Goal: Task Accomplishment & Management: Use online tool/utility

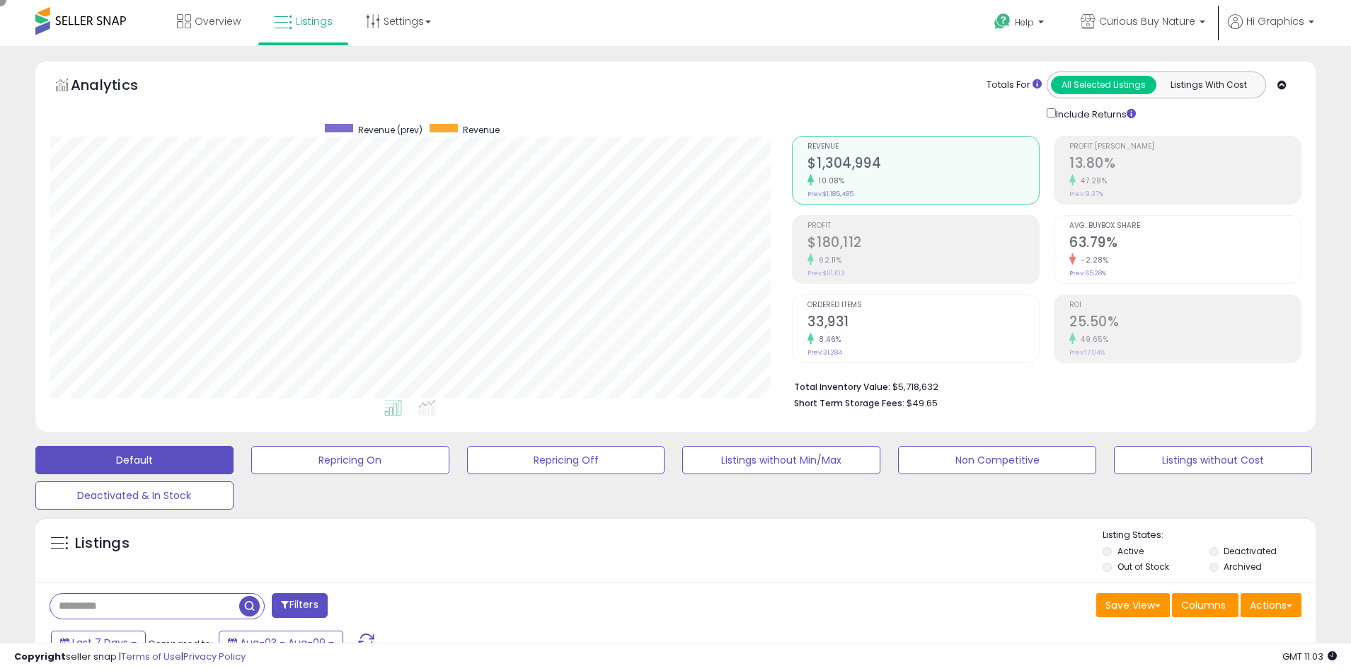
scroll to position [290, 743]
click at [1150, 21] on span "Curious Buy Nature" at bounding box center [1147, 21] width 96 height 14
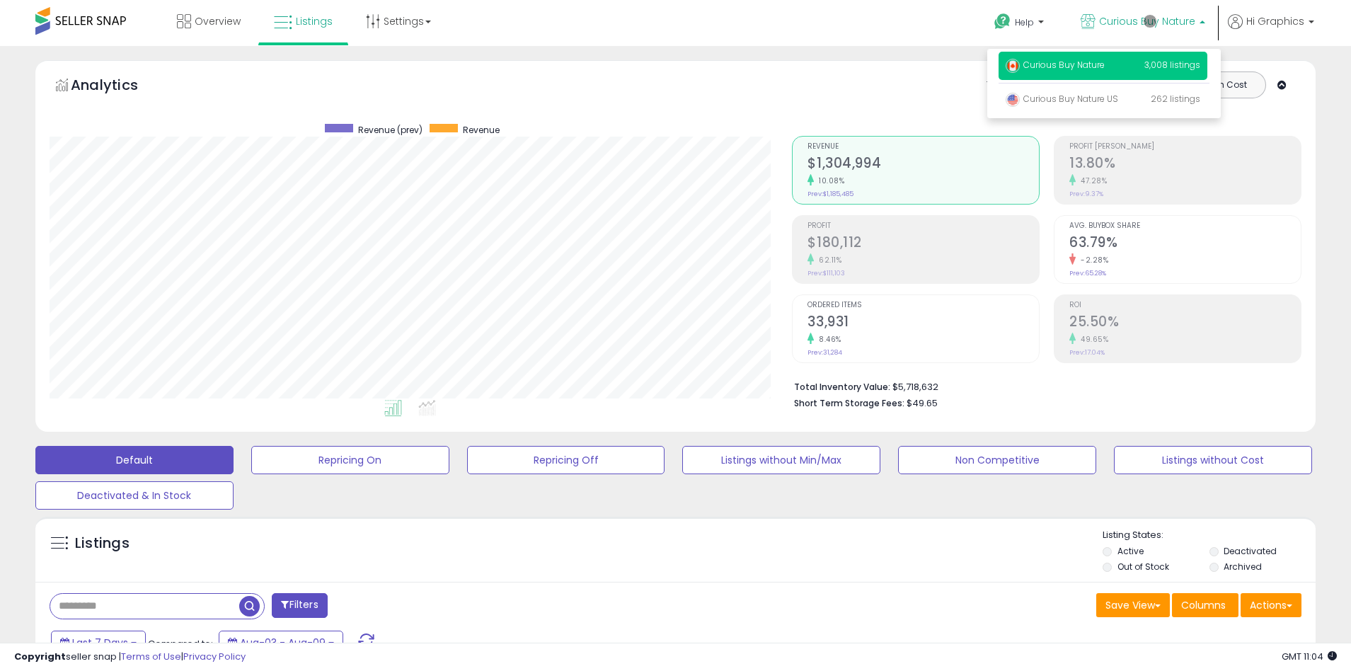
click at [1105, 67] on p "Curious Buy Nature 3,008 listings" at bounding box center [1102, 66] width 209 height 28
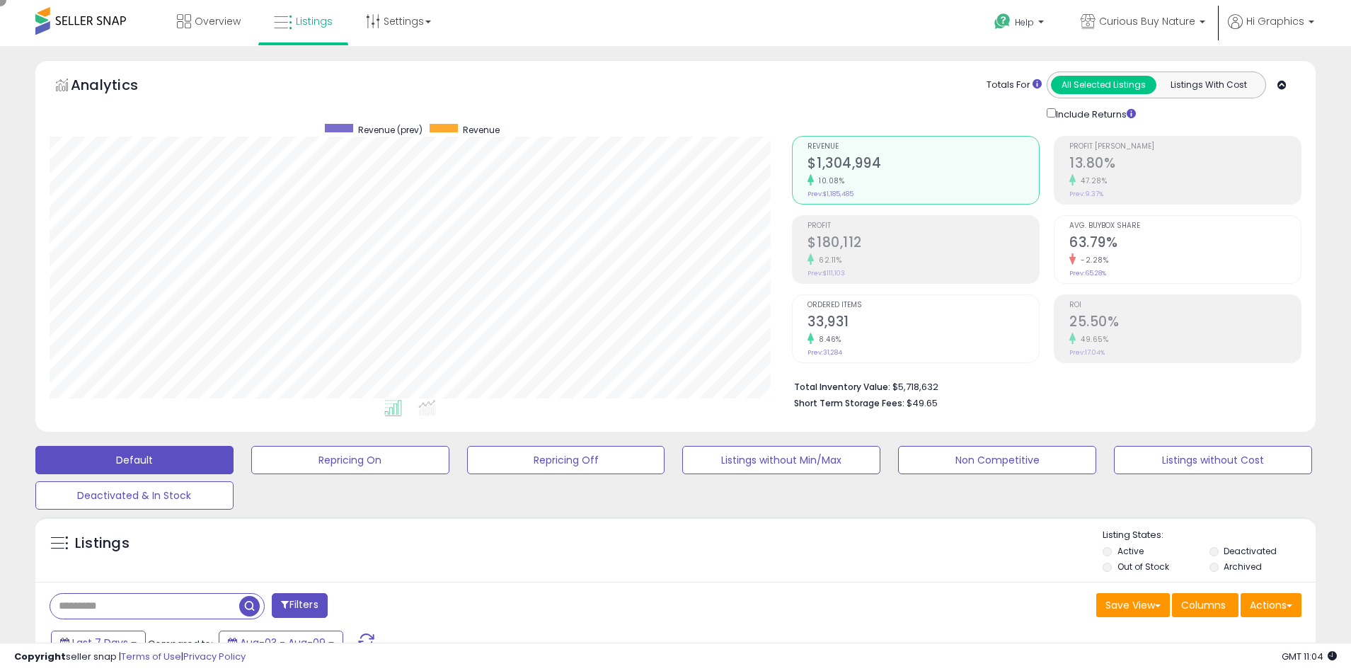
scroll to position [306, 0]
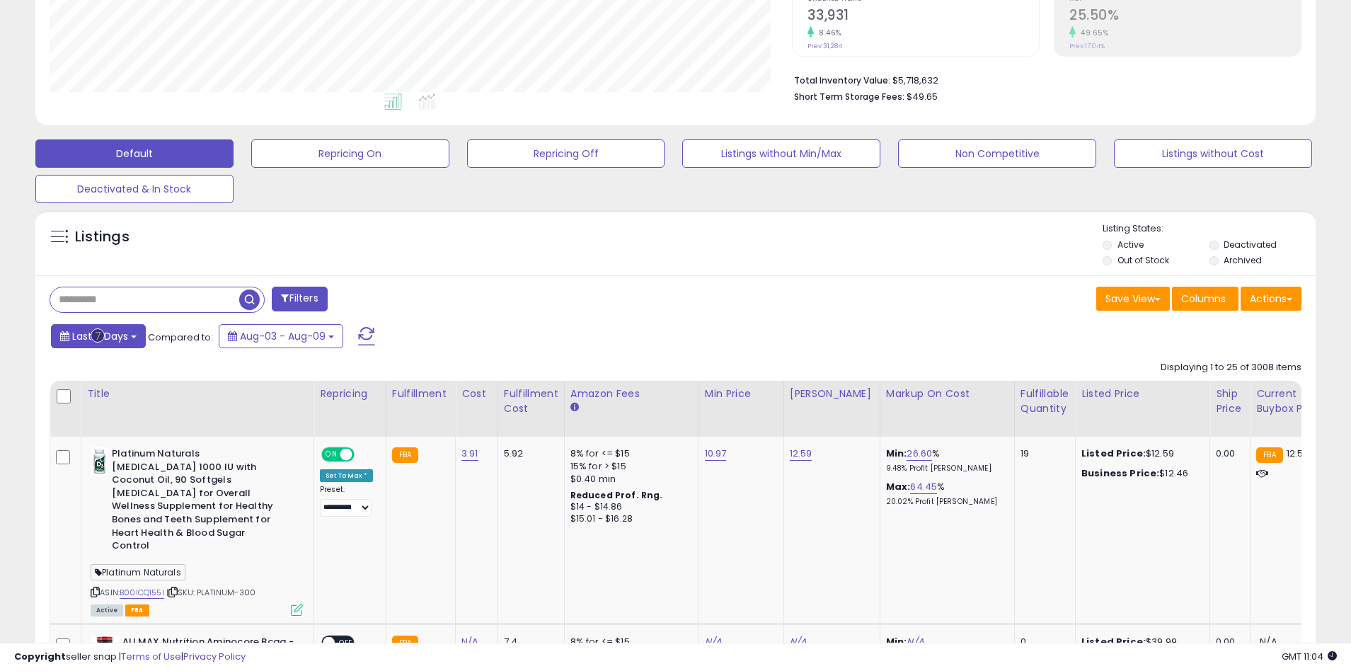
click at [98, 335] on span "Last 7 Days" at bounding box center [100, 336] width 56 height 14
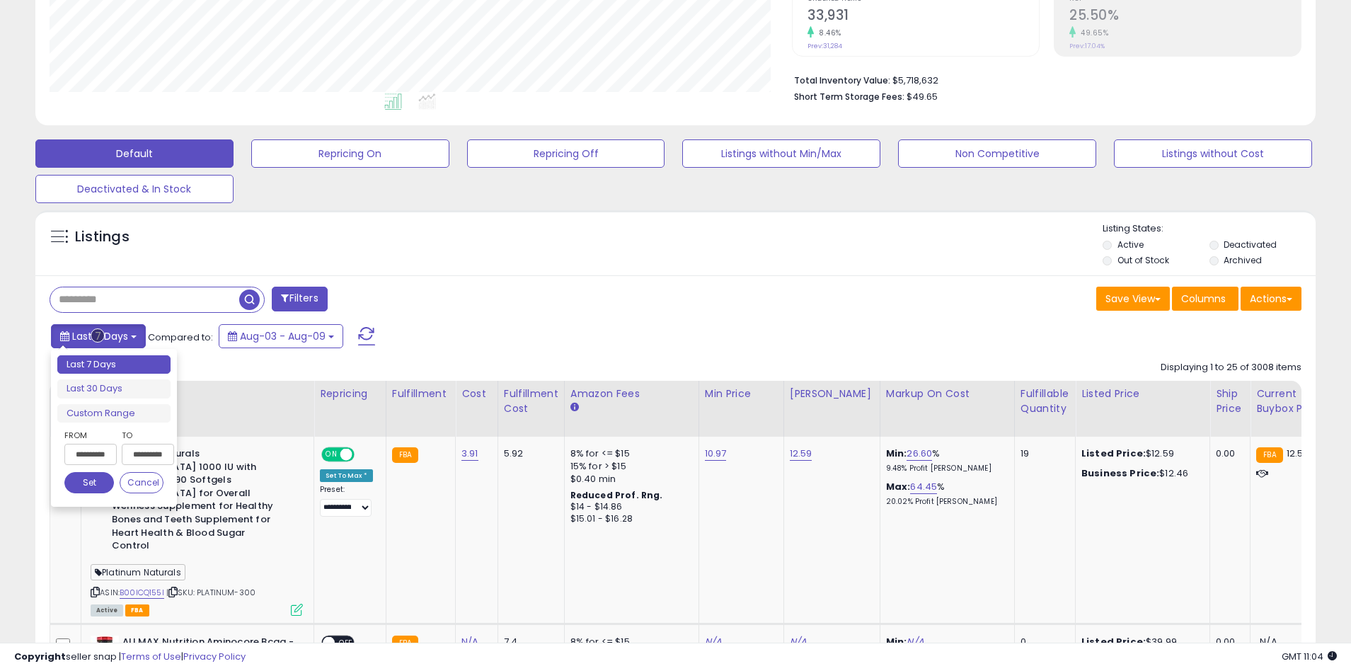
type input "**********"
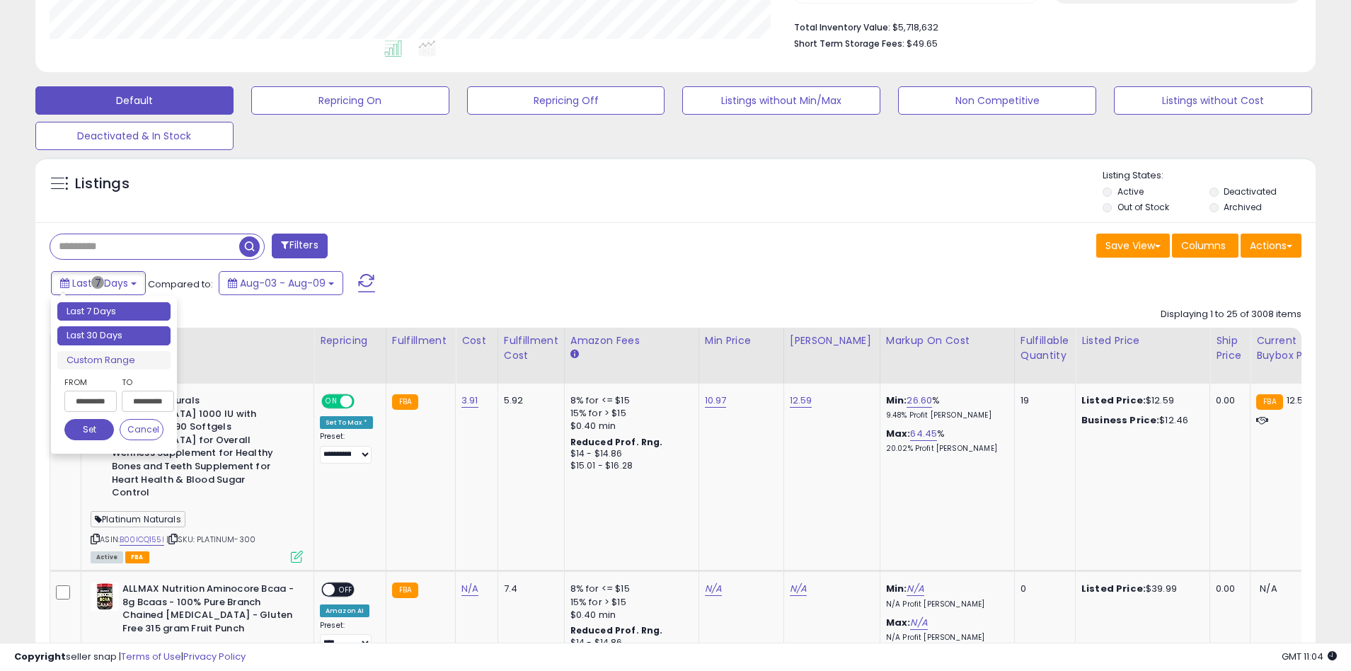
click at [114, 335] on li "Last 30 Days" at bounding box center [113, 335] width 113 height 19
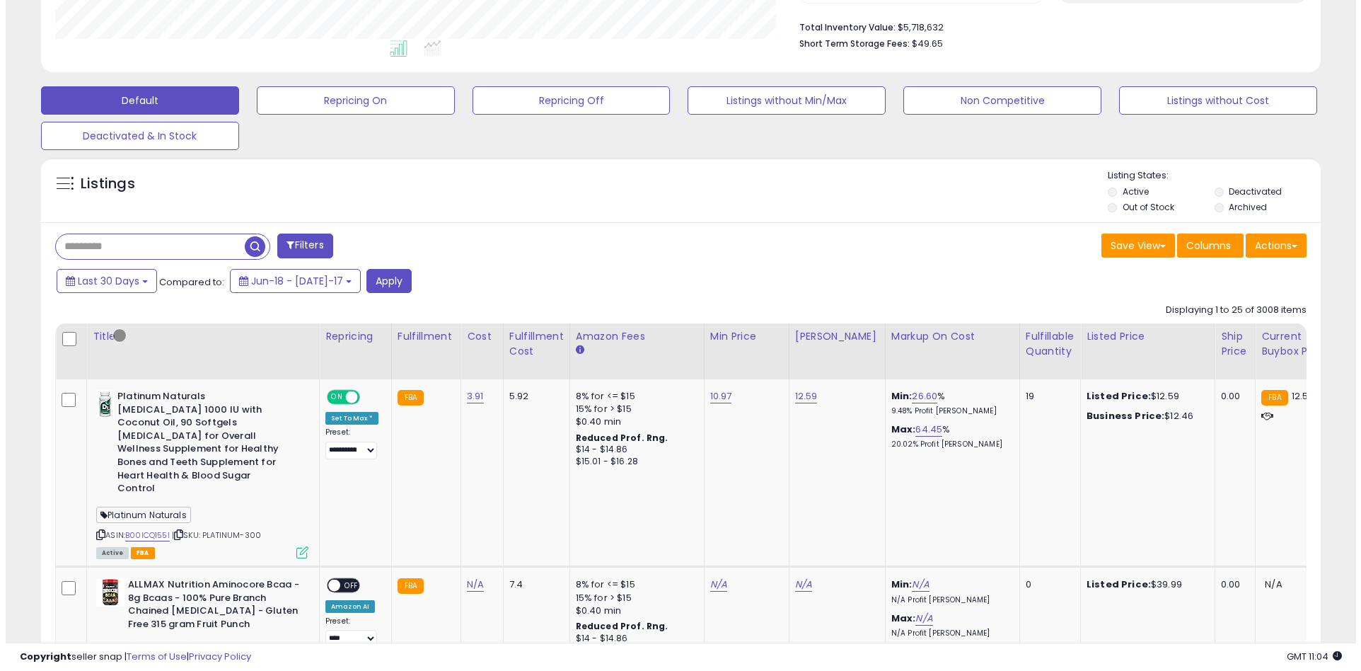
scroll to position [270, 0]
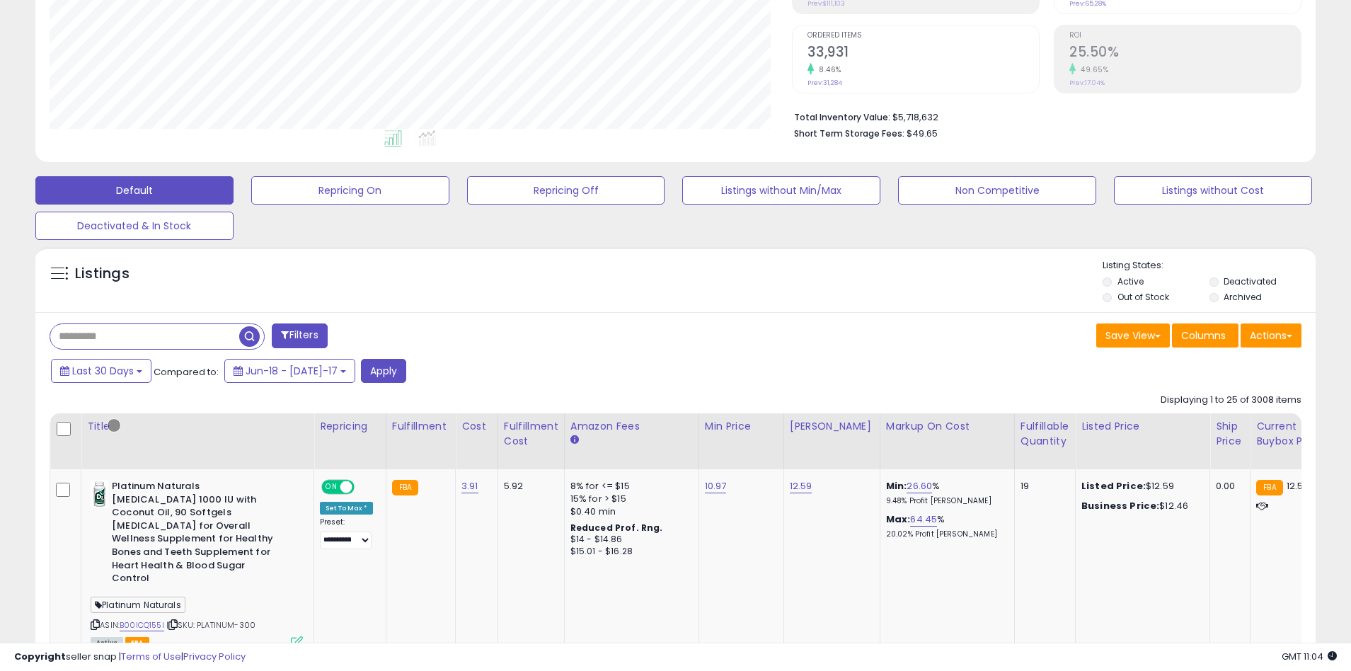
click at [301, 335] on button "Filters" at bounding box center [299, 335] width 55 height 25
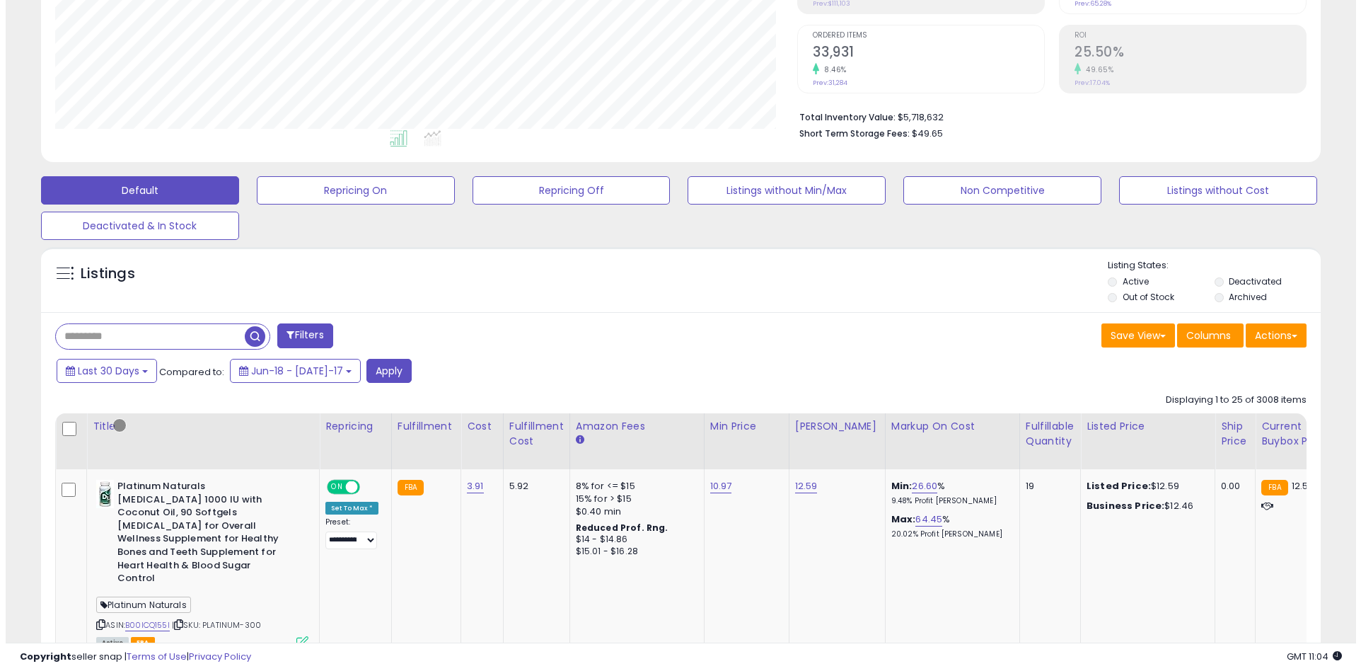
scroll to position [290, 749]
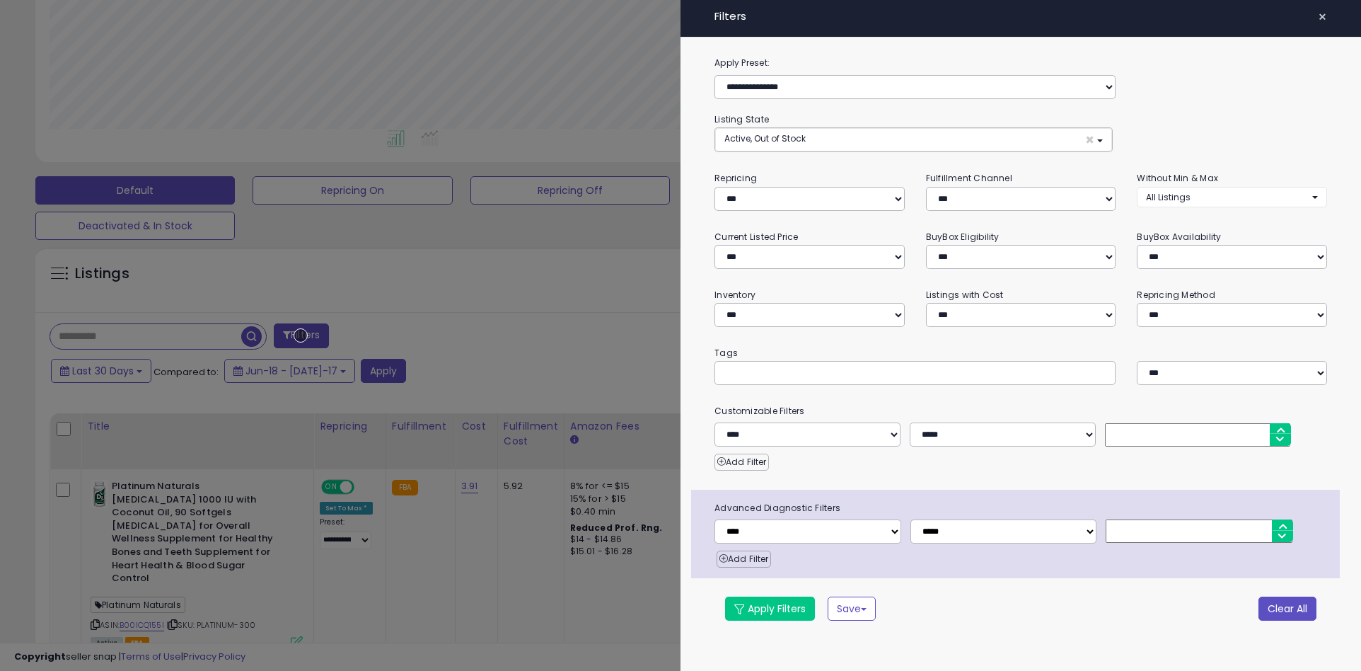
click at [1287, 608] on button "Clear All" at bounding box center [1288, 608] width 58 height 24
select select "*"
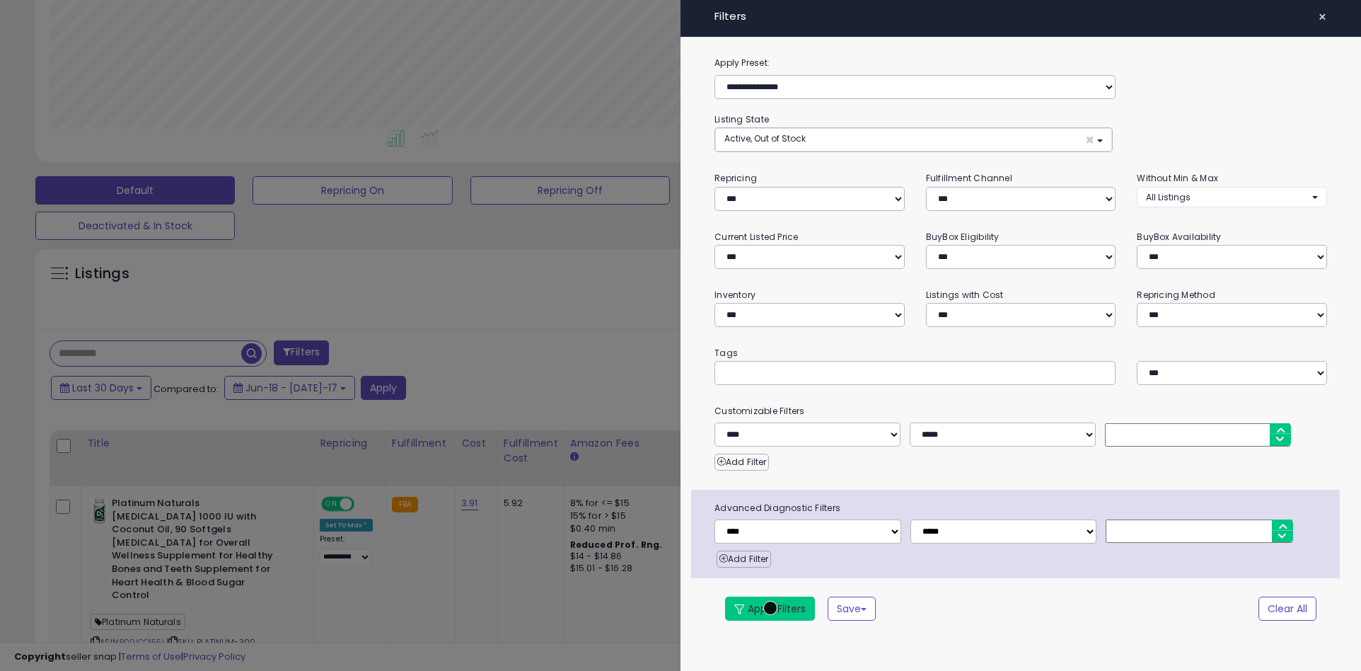
click at [771, 608] on button "Apply Filters" at bounding box center [770, 608] width 90 height 24
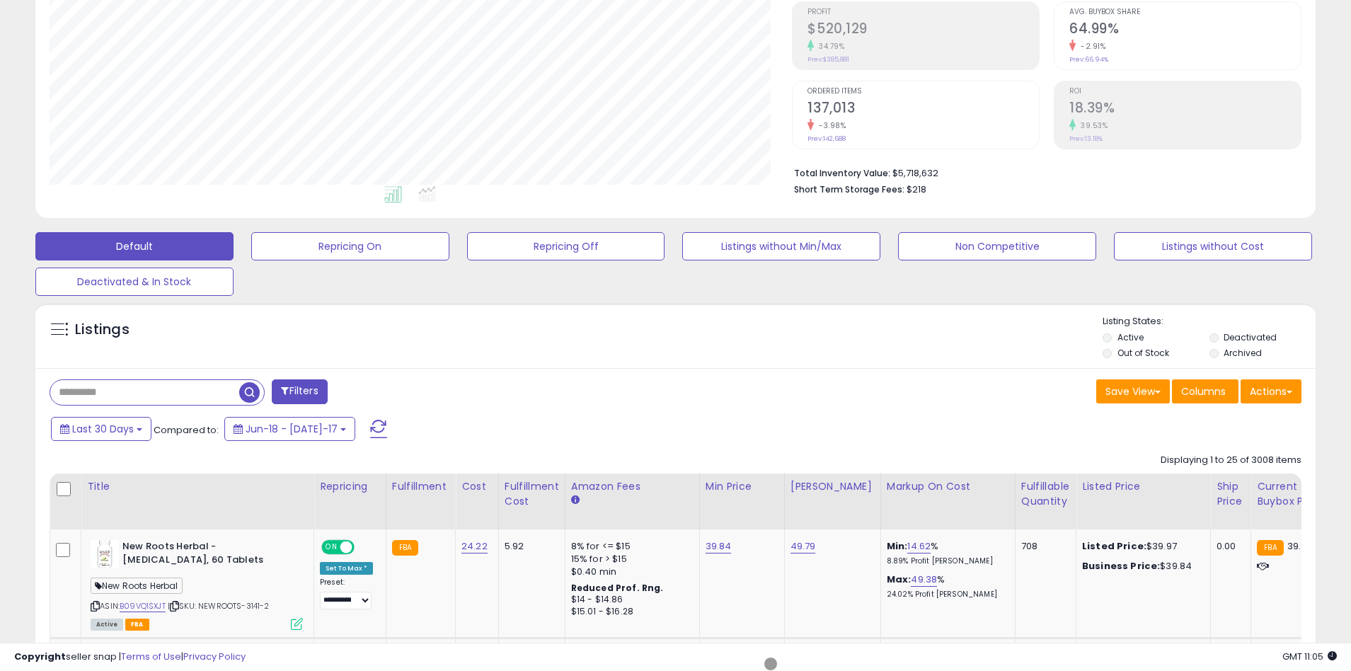
scroll to position [268, 0]
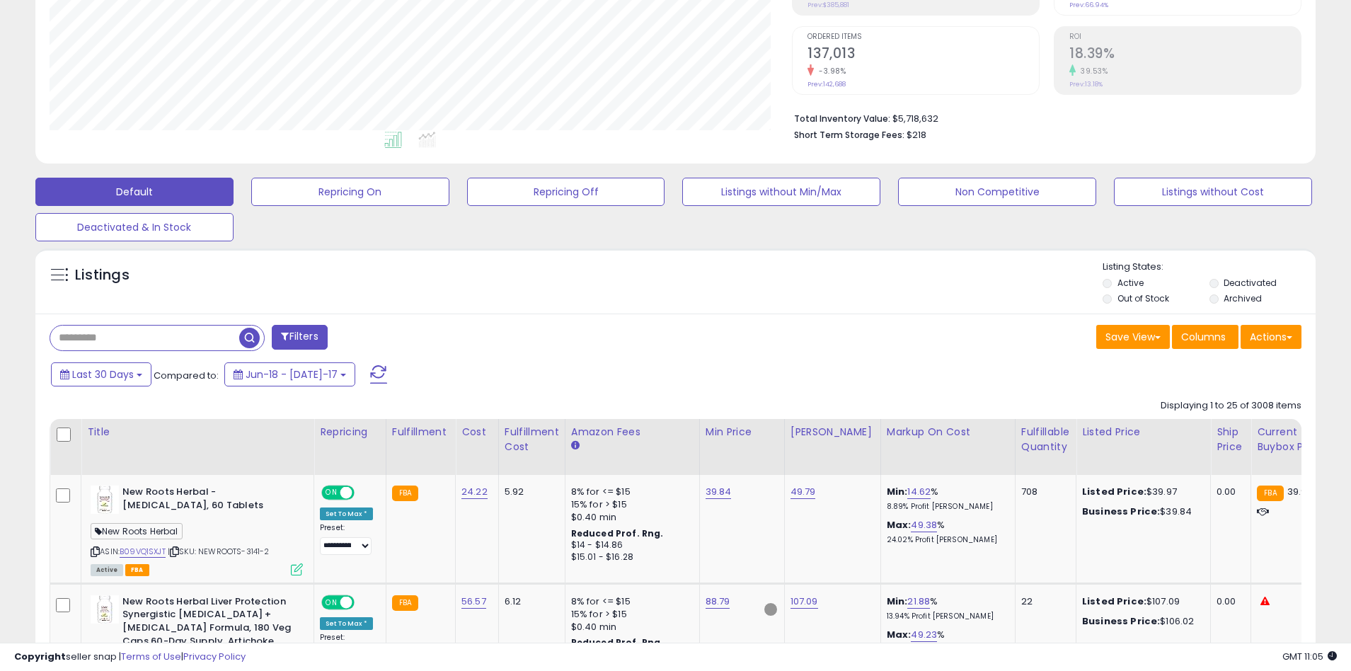
click at [251, 335] on span "button" at bounding box center [249, 338] width 21 height 21
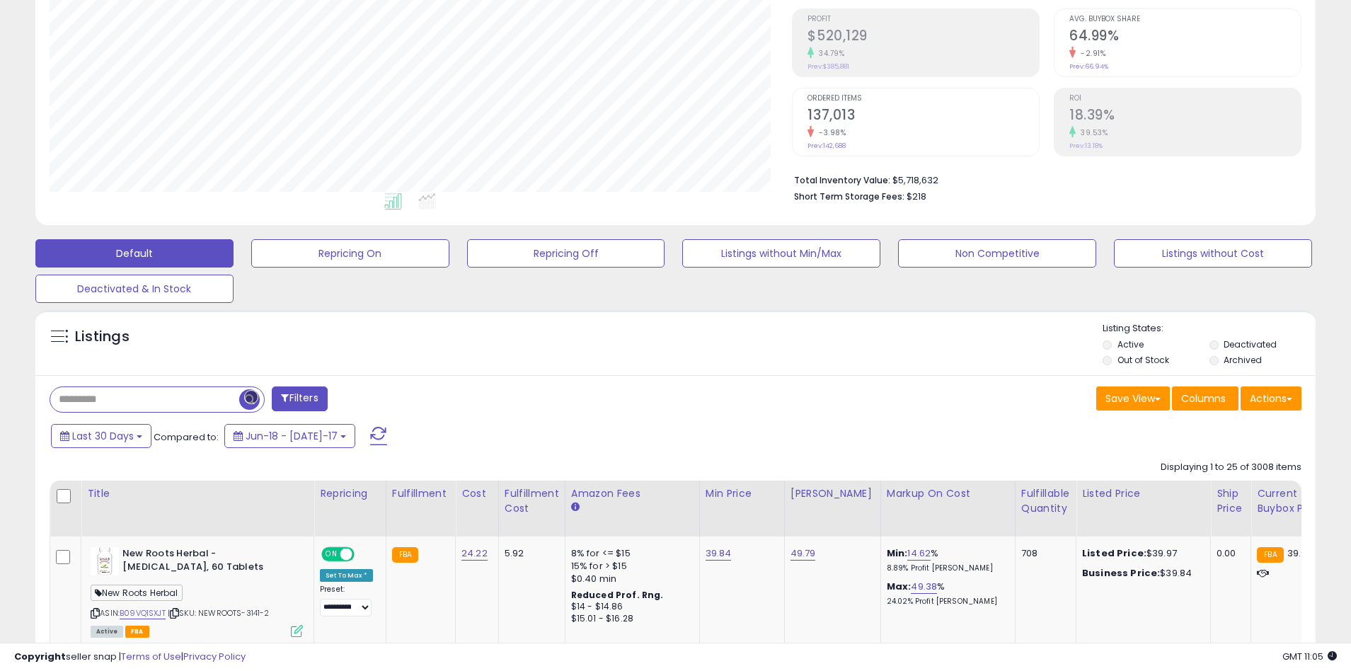
scroll to position [269, 0]
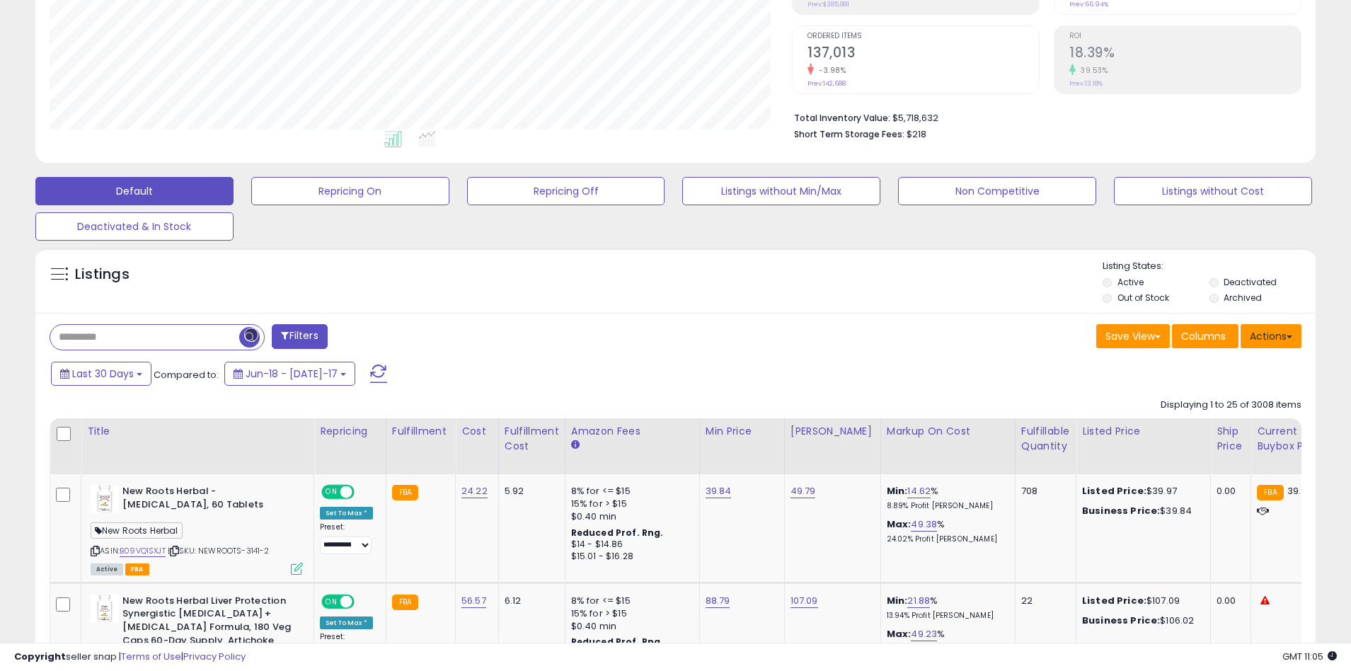
click at [1271, 335] on button "Actions" at bounding box center [1270, 336] width 61 height 24
click at [1213, 426] on link "Export All Columns" at bounding box center [1213, 426] width 155 height 22
